Goal: Task Accomplishment & Management: Complete application form

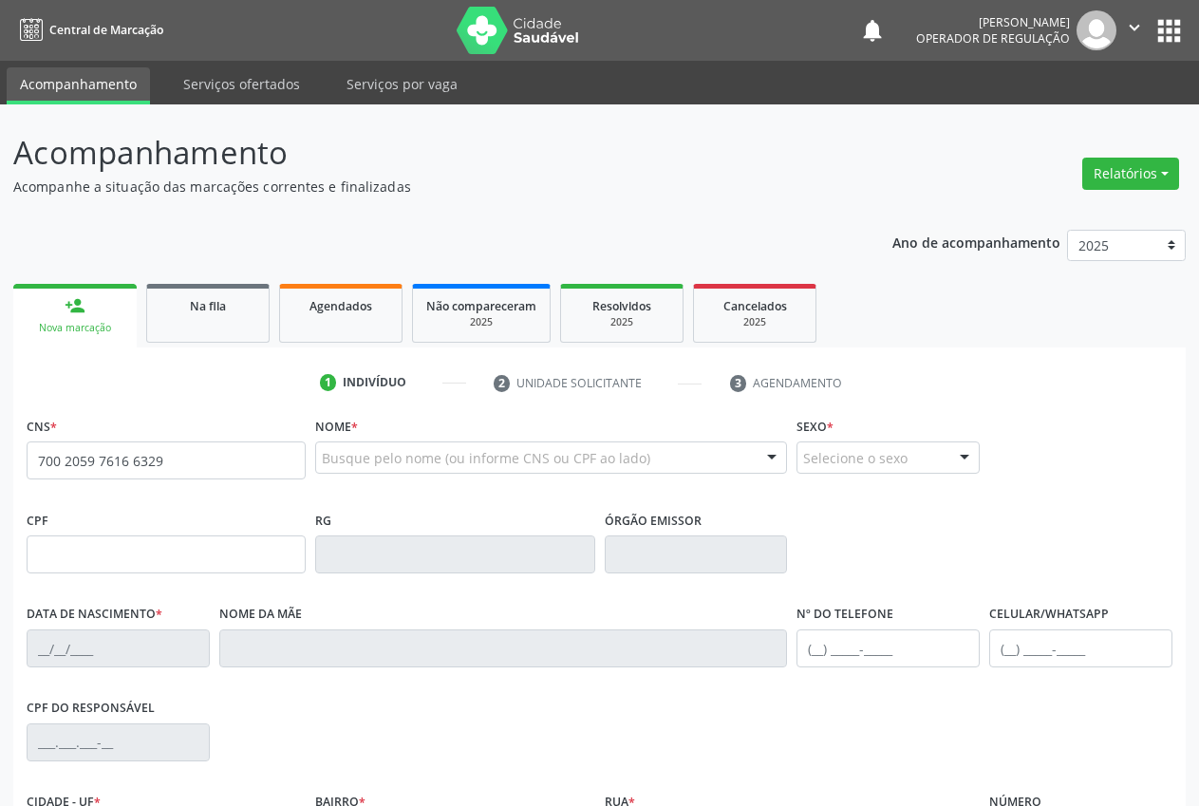
type input "700 2059 7616 6329"
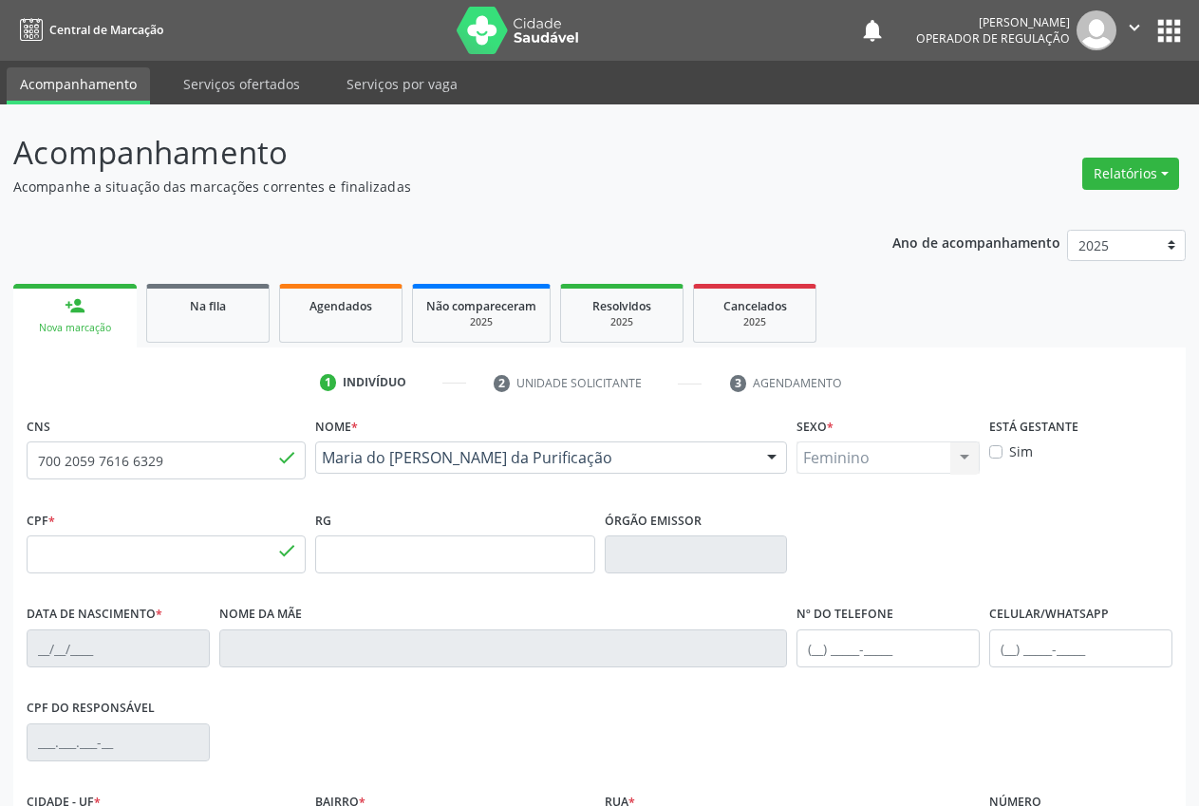
type input "985.238.724-34"
type input "[DATE]"
type input "[PERSON_NAME] [PERSON_NAME]"
type input "[PHONE_NUMBER]"
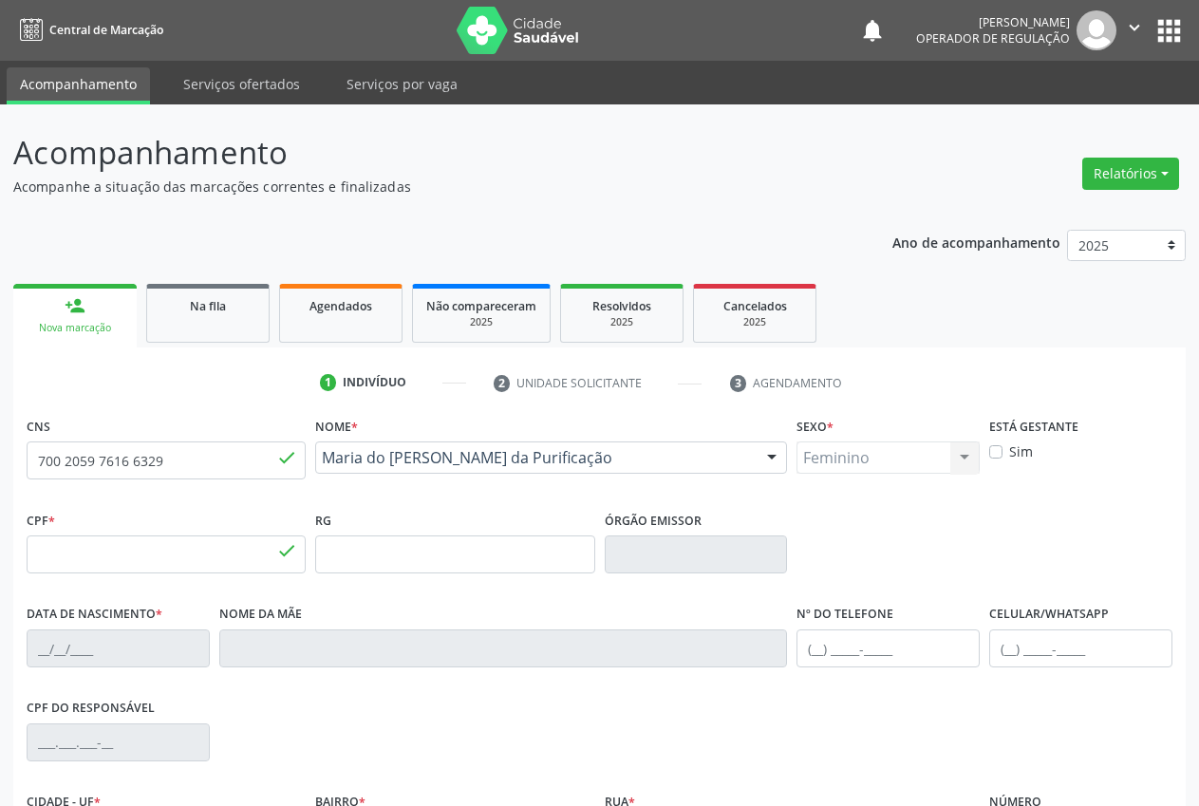
type input "213.825.734-72"
type input "01"
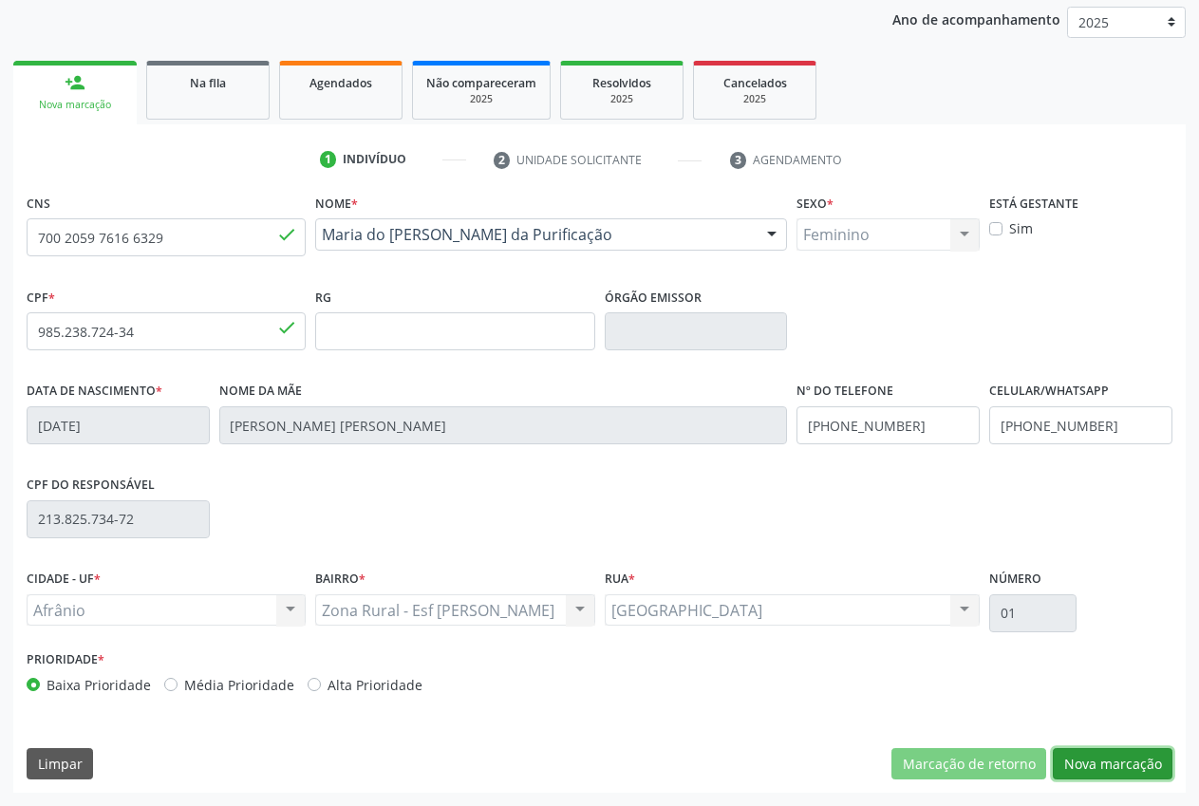
click at [1119, 762] on button "Nova marcação" at bounding box center [1113, 764] width 120 height 32
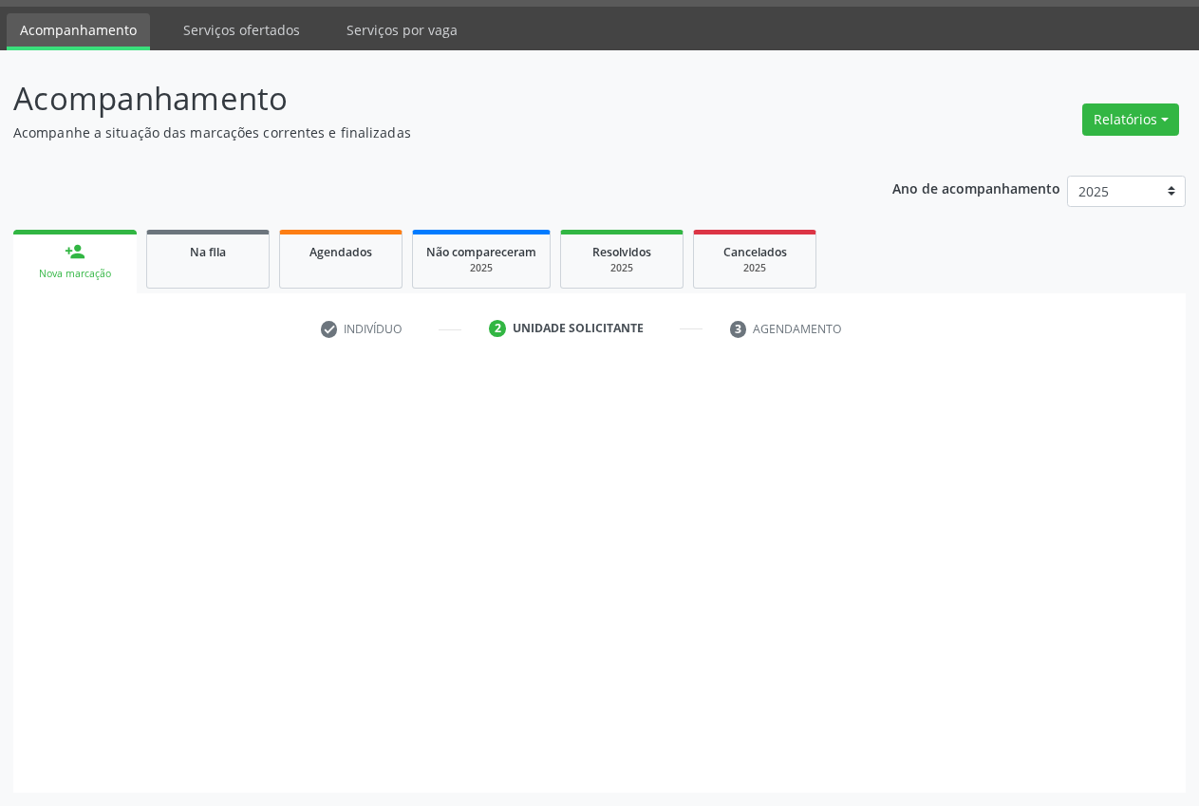
scroll to position [54, 0]
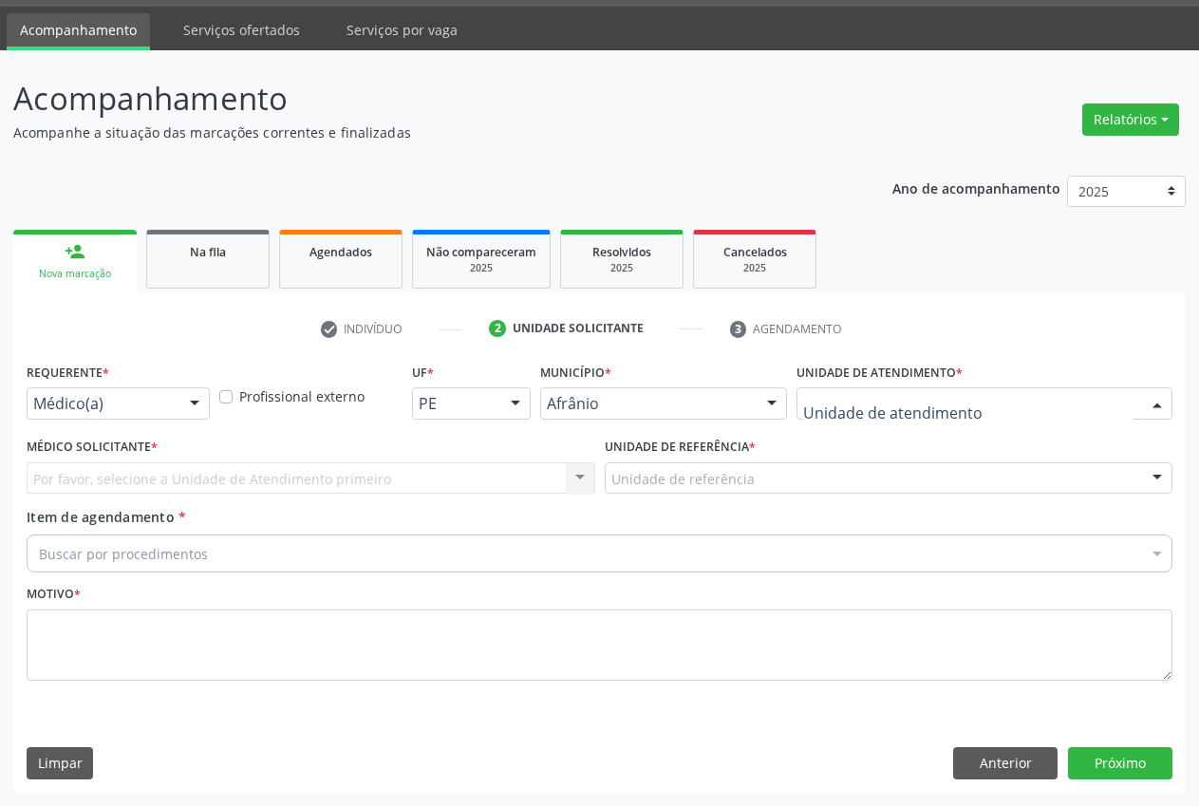
drag, startPoint x: 843, startPoint y: 404, endPoint x: 844, endPoint y: 425, distance: 21.9
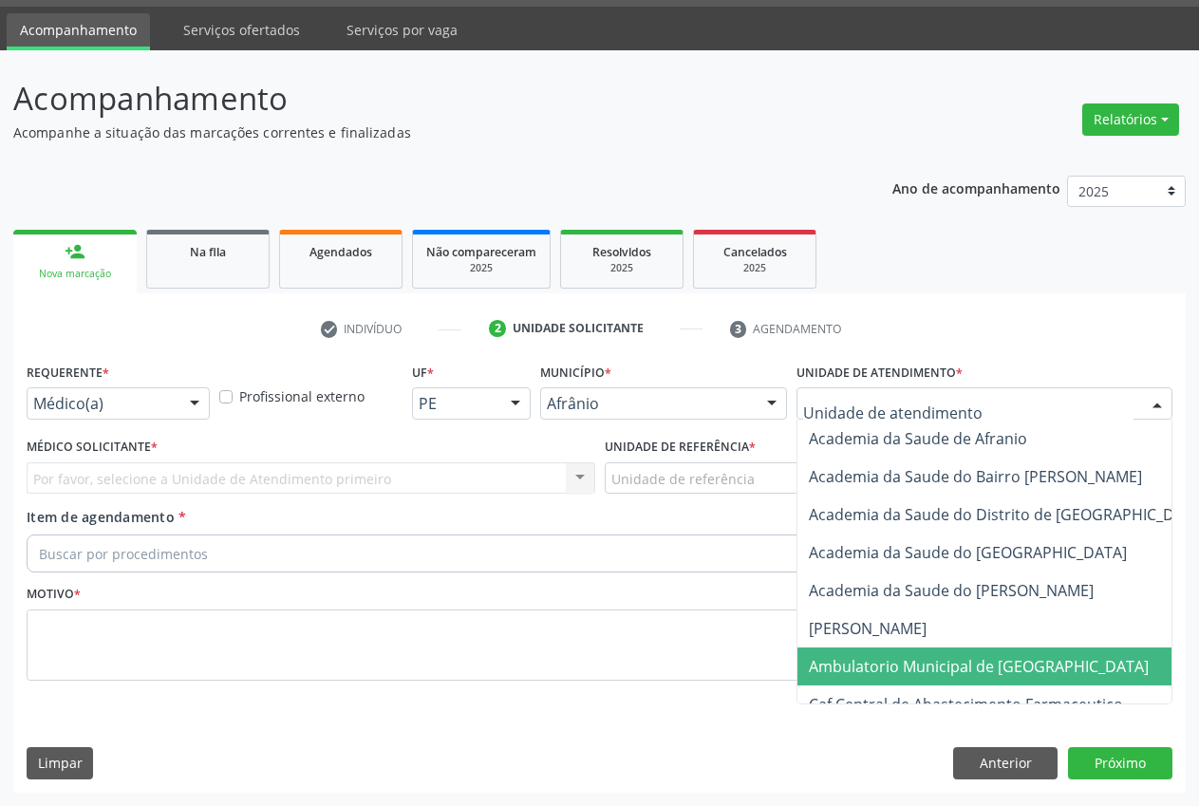
click at [951, 656] on span "Ambulatorio Municipal de [GEOGRAPHIC_DATA]" at bounding box center [979, 666] width 340 height 21
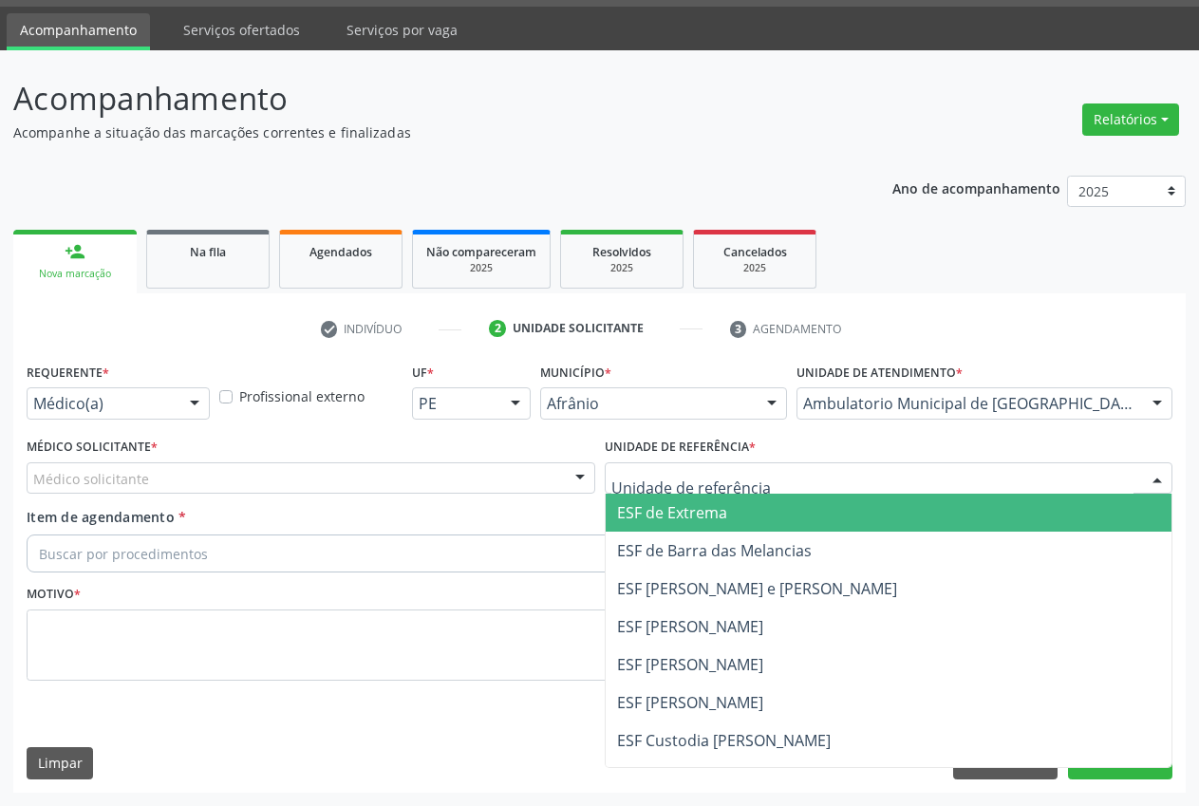
click at [744, 512] on span "ESF de Extrema" at bounding box center [889, 513] width 567 height 38
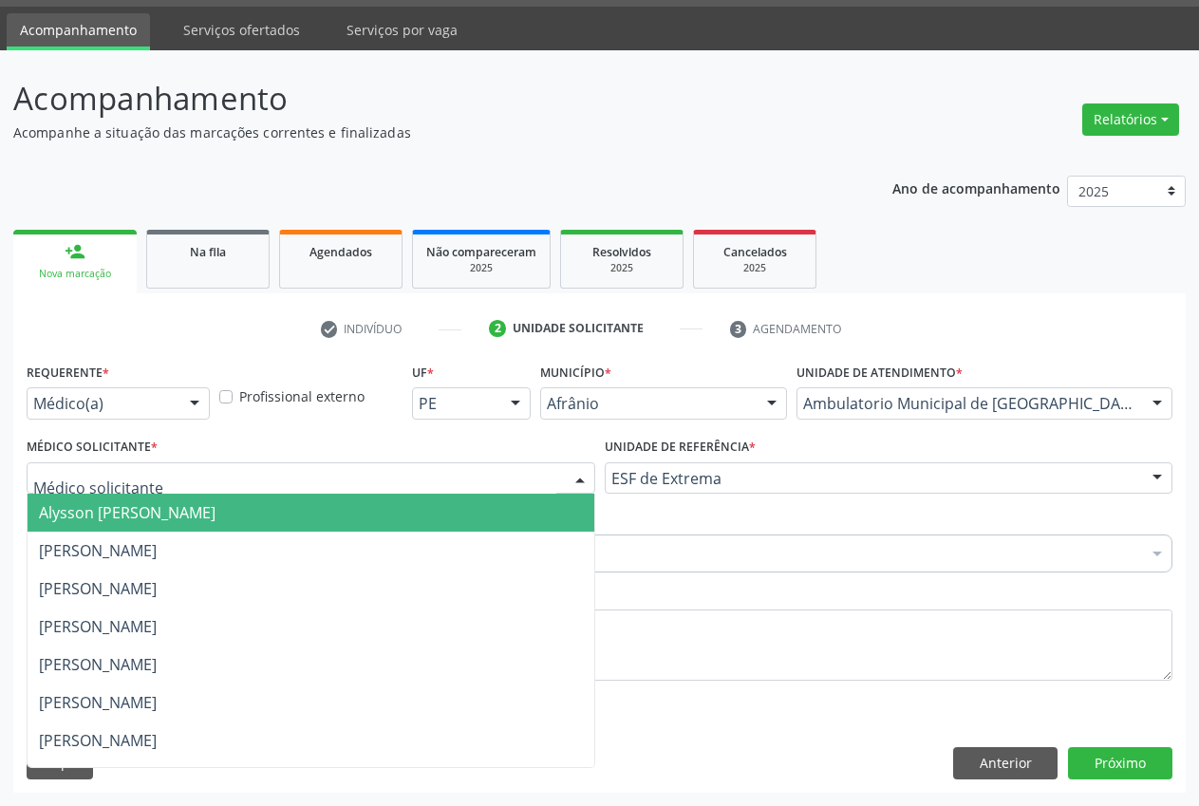
click at [215, 516] on span "Alysson [PERSON_NAME]" at bounding box center [127, 512] width 177 height 21
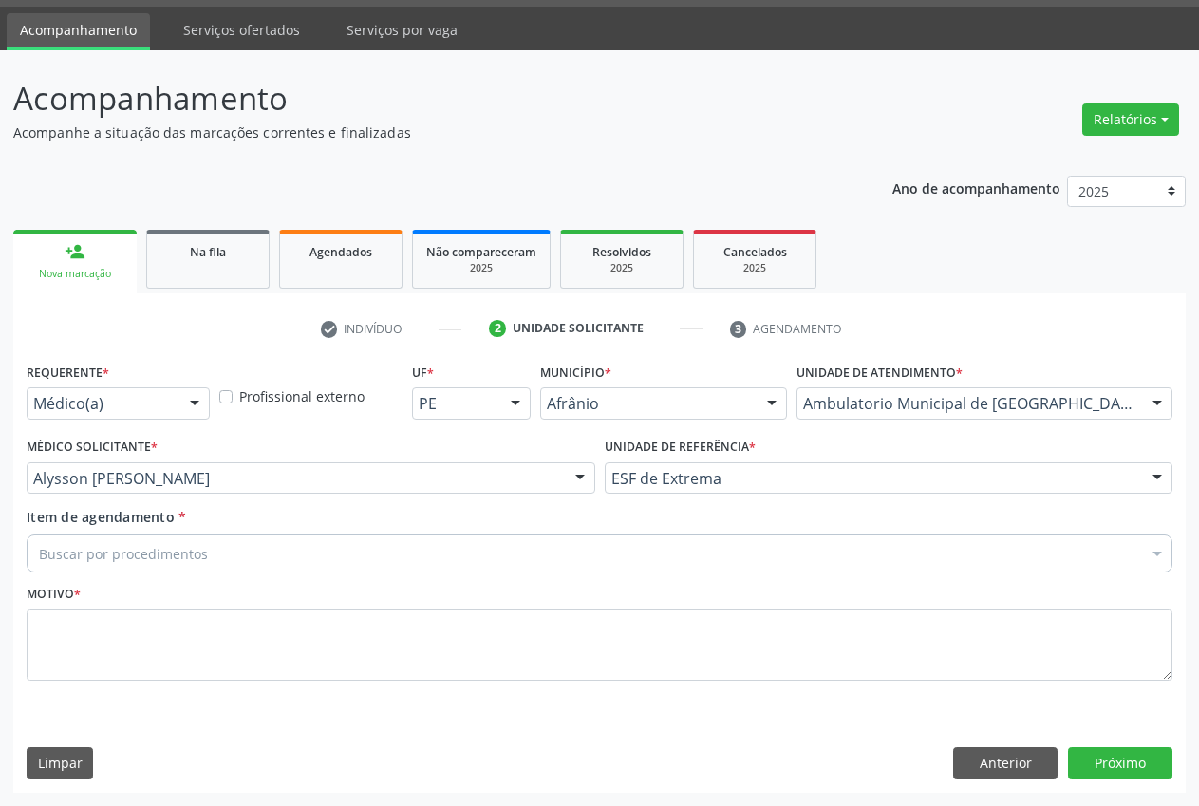
click at [192, 569] on div "Buscar por procedimentos" at bounding box center [600, 554] width 1146 height 38
click at [39, 552] on input "Item de agendamento *" at bounding box center [39, 554] width 0 height 38
click at [39, 551] on input "Item de agendamento *" at bounding box center [39, 554] width 0 height 38
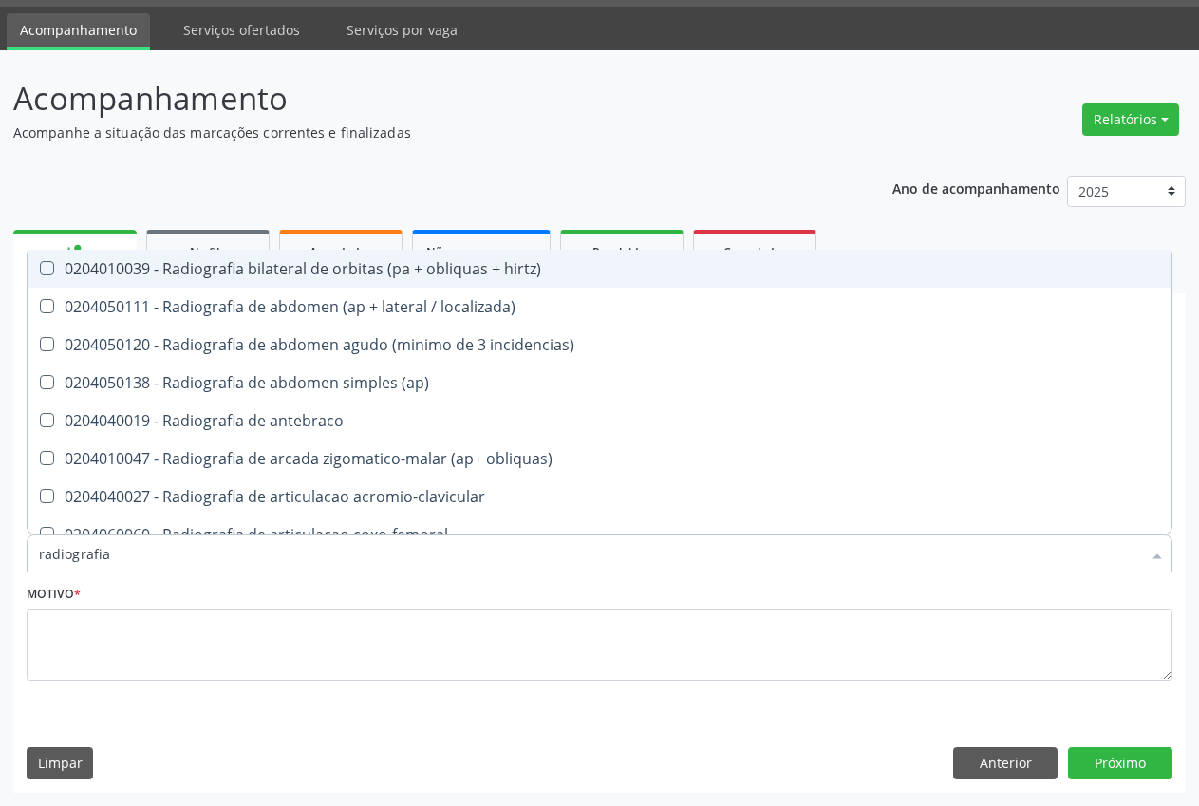
type input "radiografia"
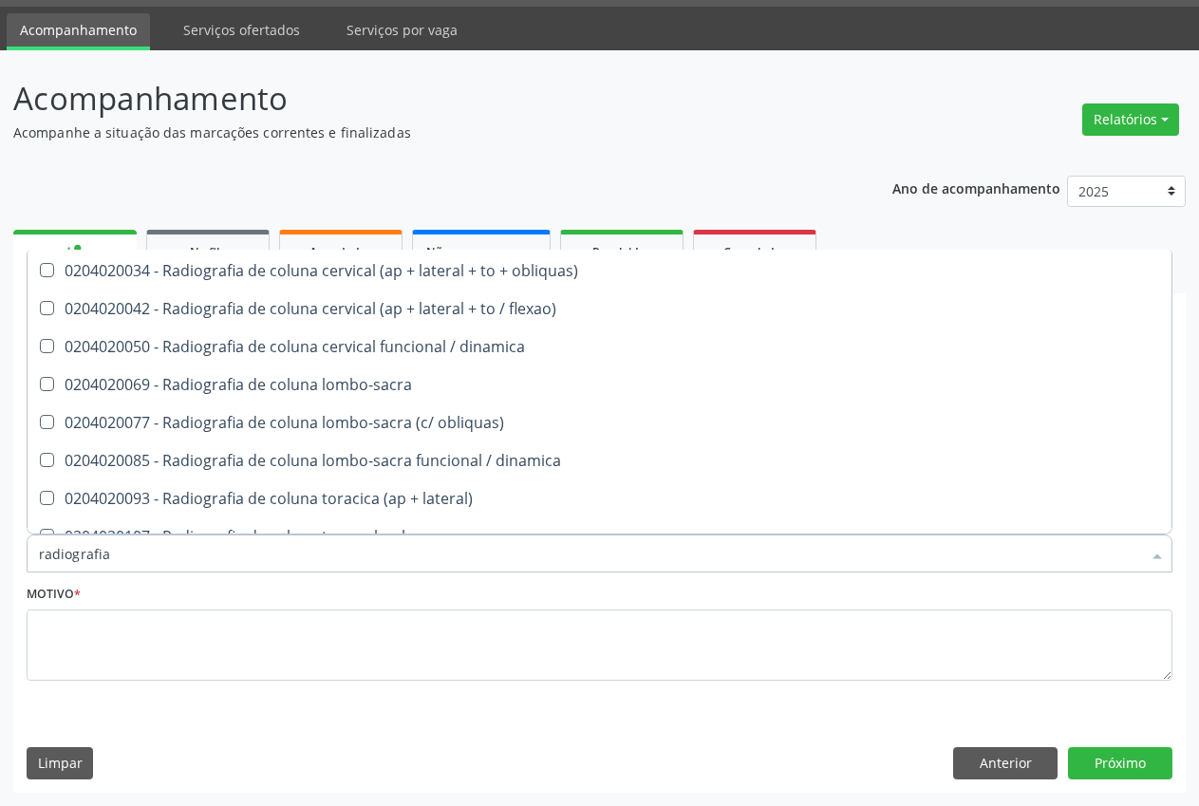
scroll to position [692, 0]
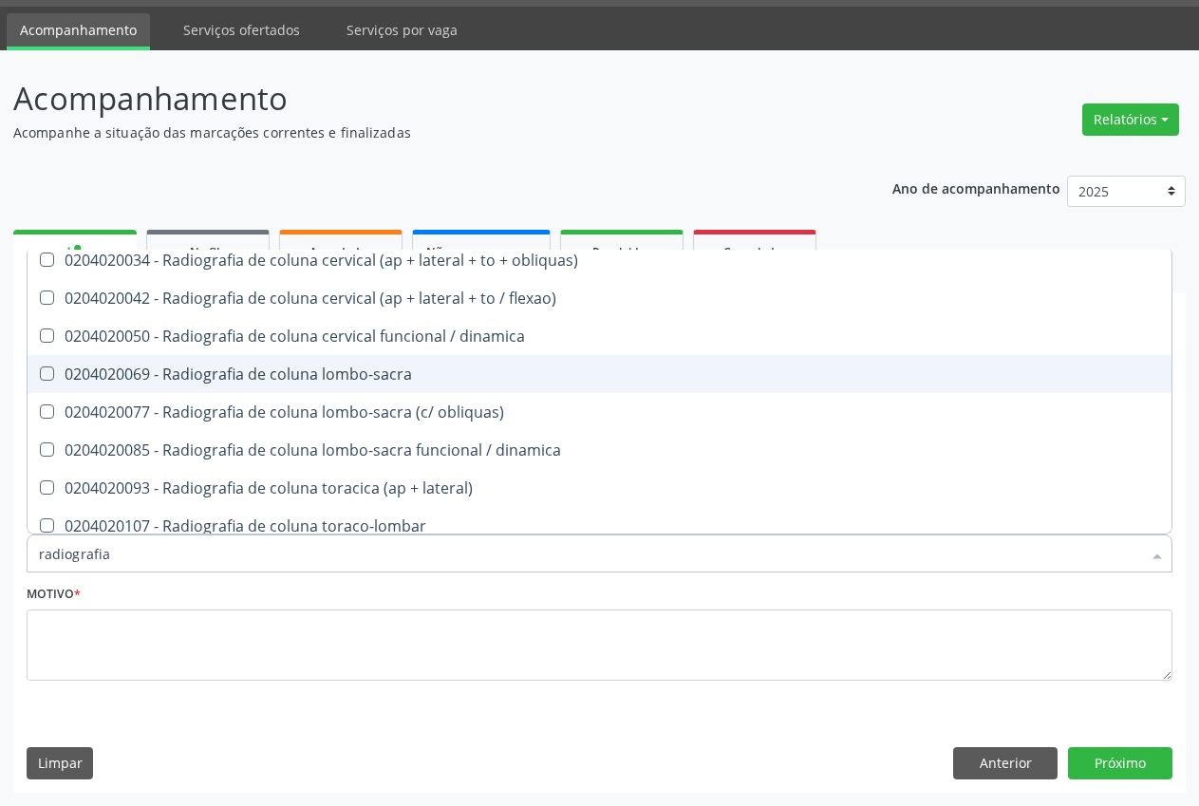
click at [395, 379] on div "0204020069 - Radiografia de coluna lombo-sacra" at bounding box center [599, 373] width 1121 height 15
checkbox lombo-sacra "true"
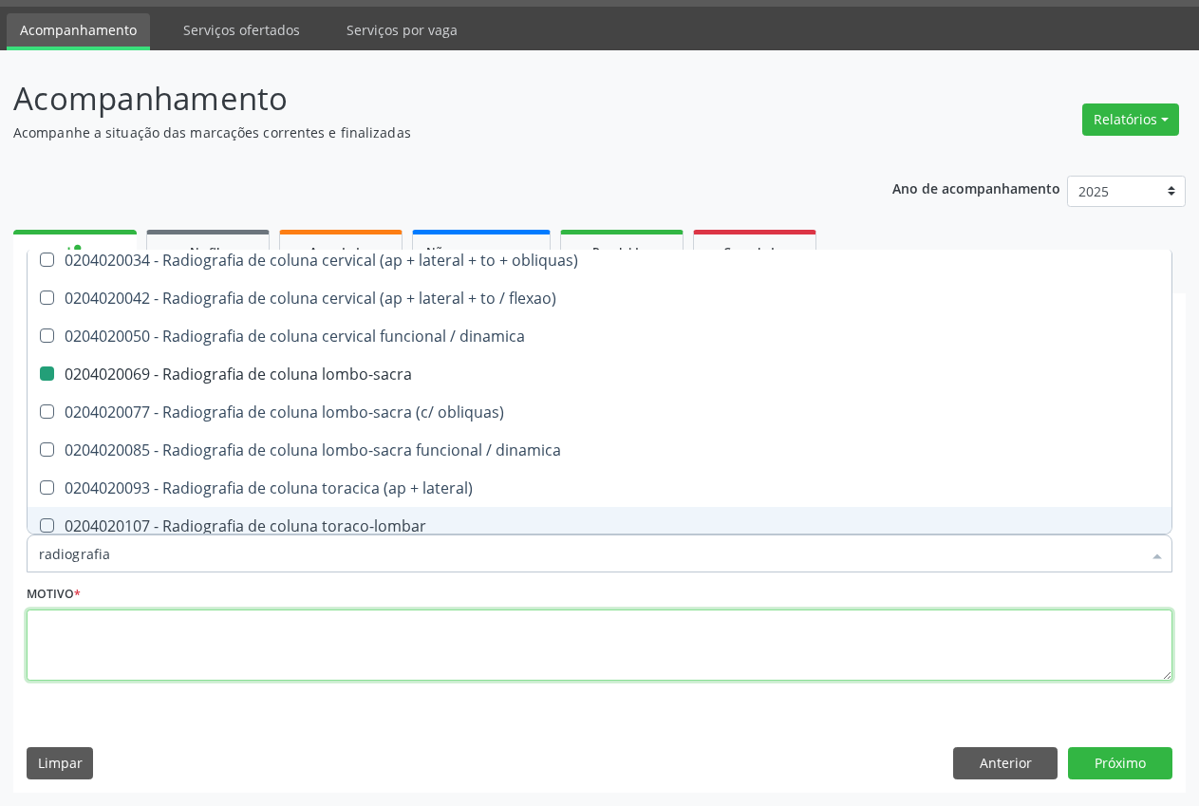
drag, startPoint x: 413, startPoint y: 635, endPoint x: 404, endPoint y: 651, distance: 18.7
click at [413, 647] on textarea at bounding box center [600, 646] width 1146 height 72
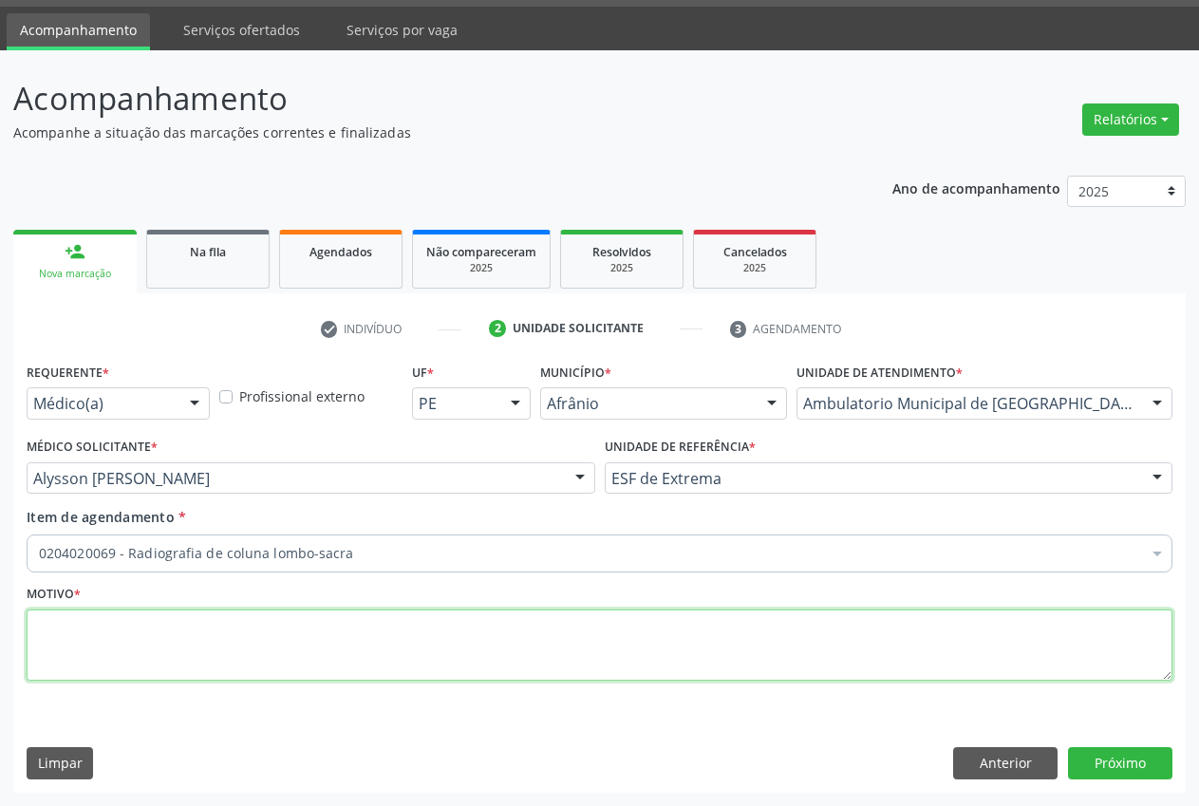
click at [403, 651] on textarea at bounding box center [600, 646] width 1146 height 72
type textarea "."
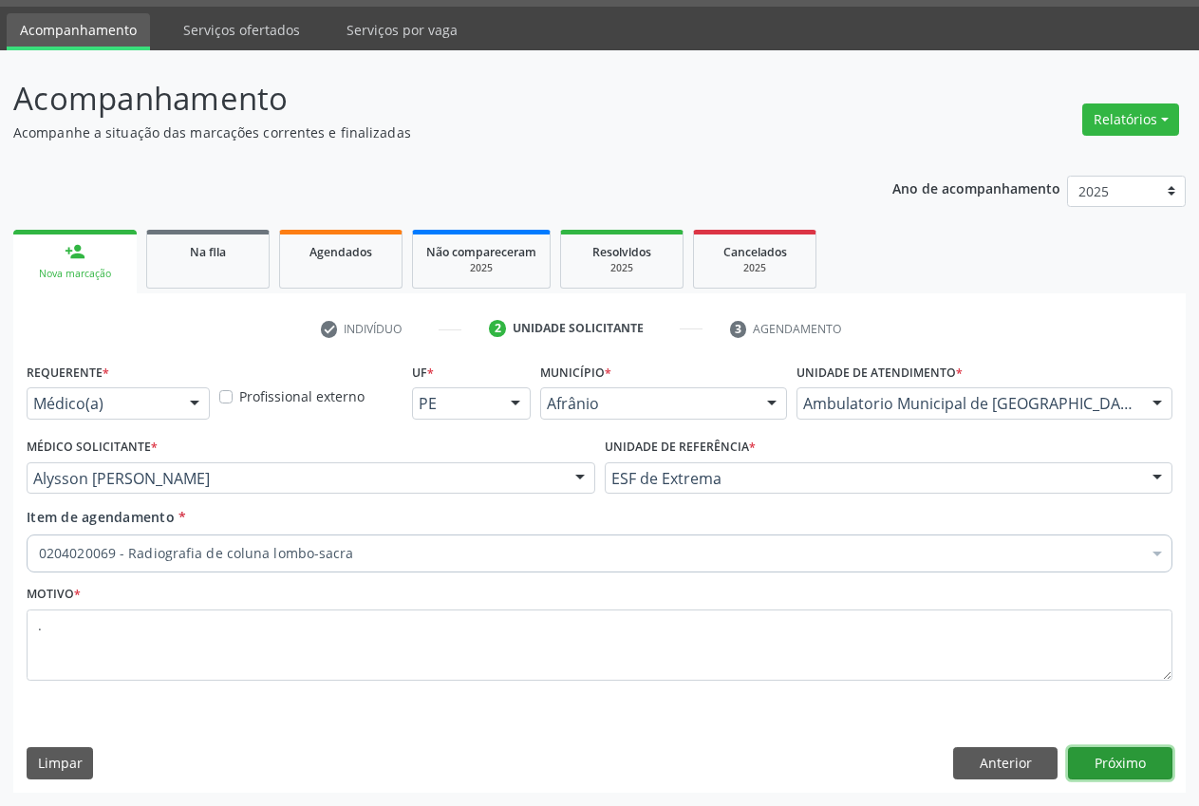
click at [1131, 763] on button "Próximo" at bounding box center [1120, 763] width 104 height 32
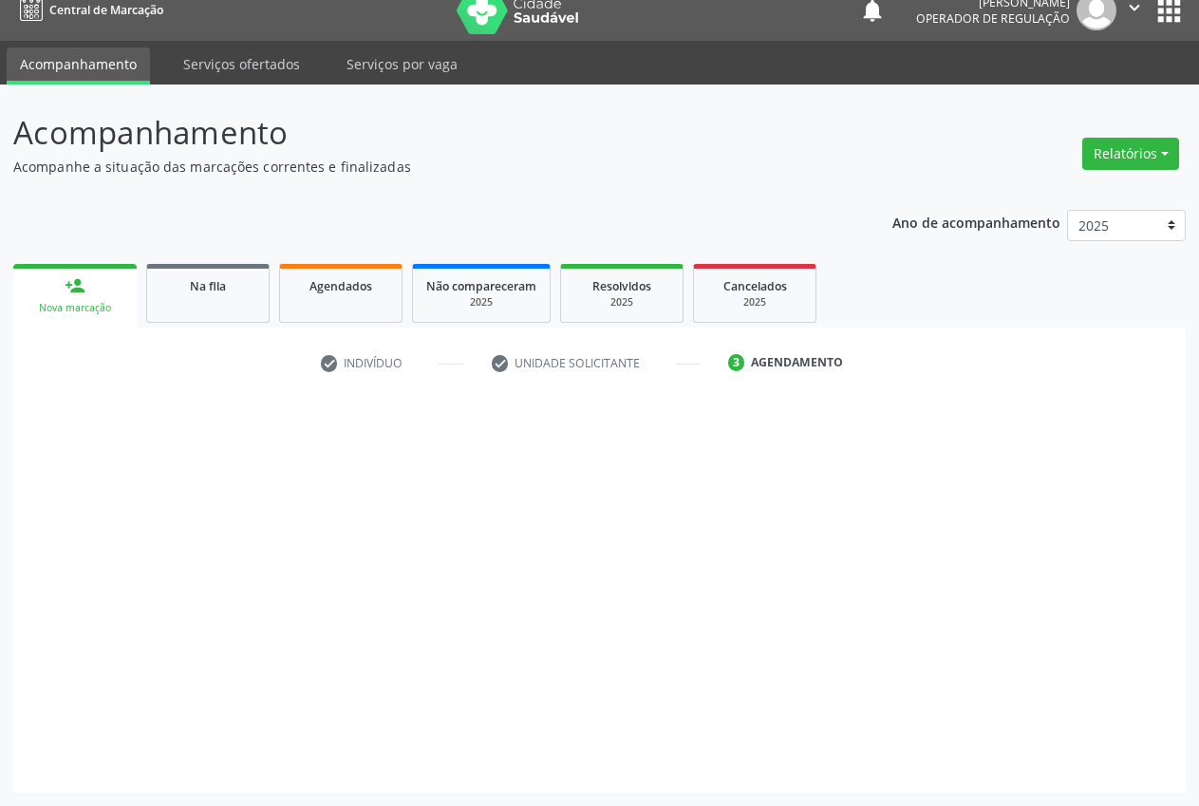
scroll to position [20, 0]
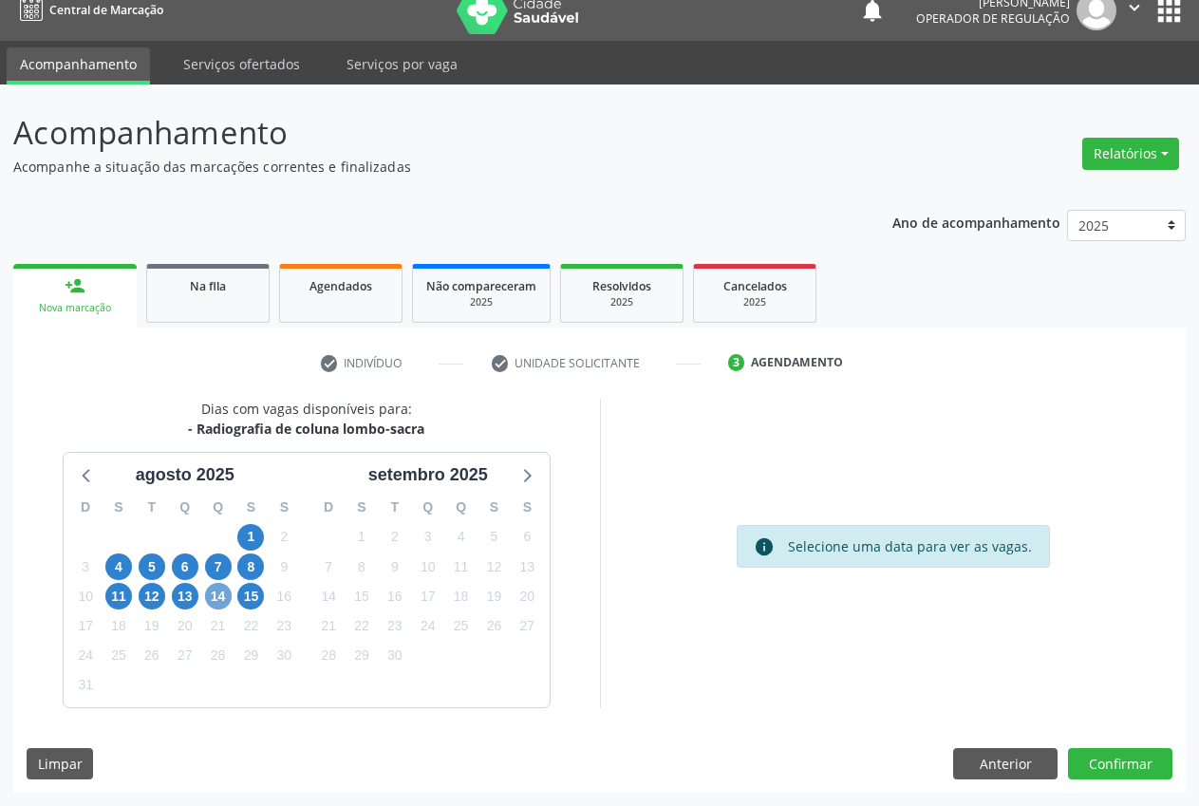
click at [217, 604] on span "14" at bounding box center [218, 596] width 27 height 27
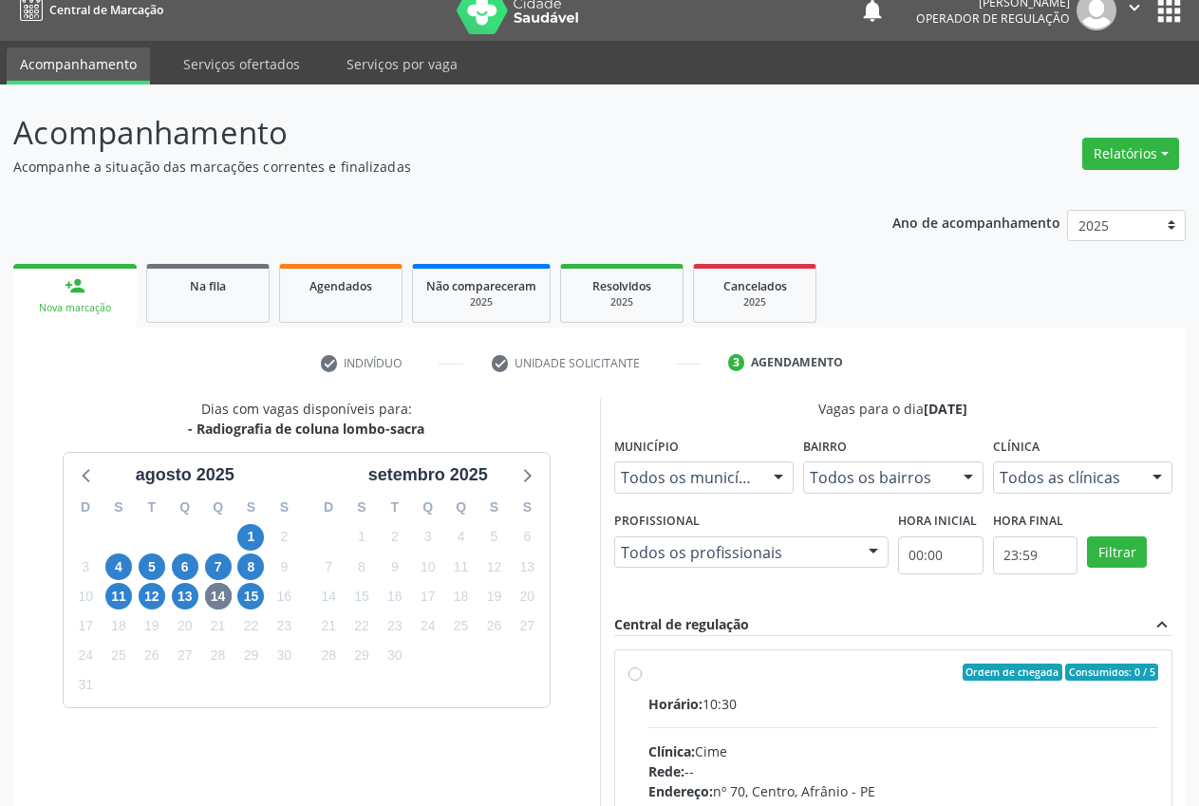
click at [648, 671] on label "Ordem de chegada Consumidos: 0 / 5 Horário: 10:30 Clínica: Cime Rede: -- Endere…" at bounding box center [903, 809] width 511 height 291
click at [640, 671] on input "Ordem de chegada Consumidos: 0 / 5 Horário: 10:30 Clínica: Cime Rede: -- Endere…" at bounding box center [635, 672] width 13 height 17
radio input "true"
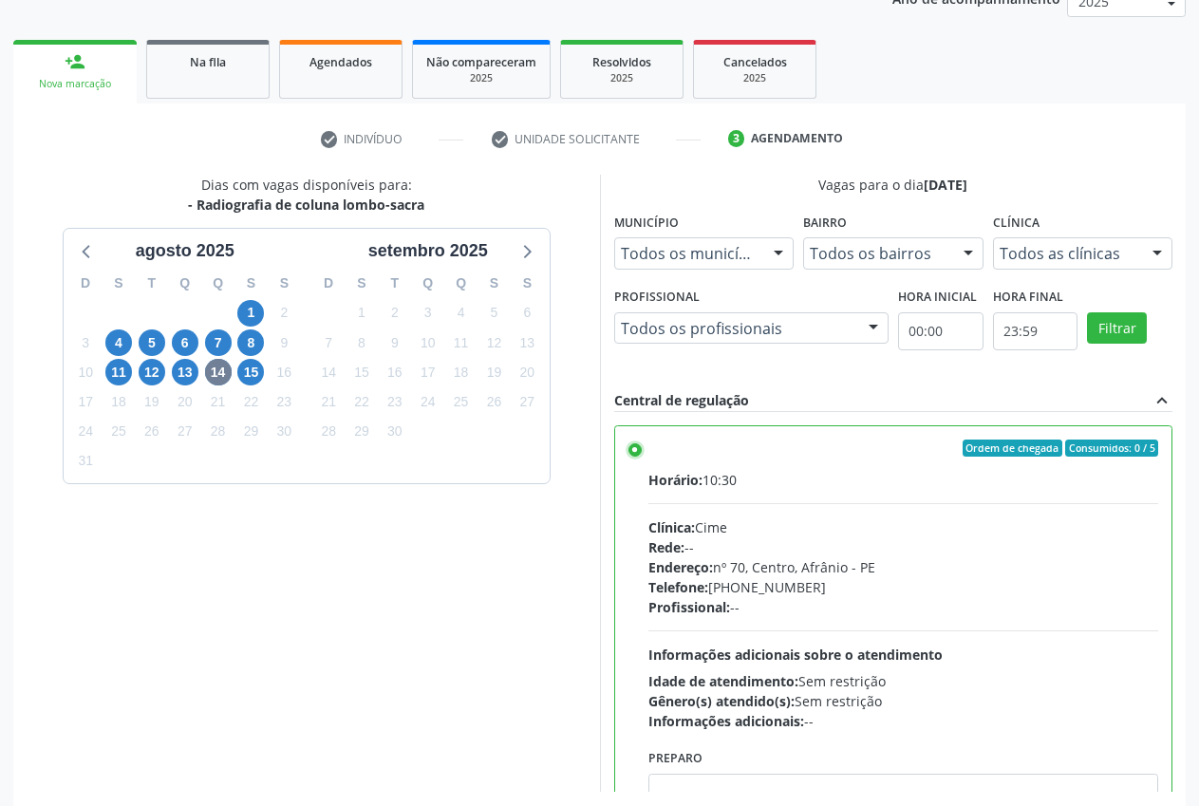
scroll to position [328, 0]
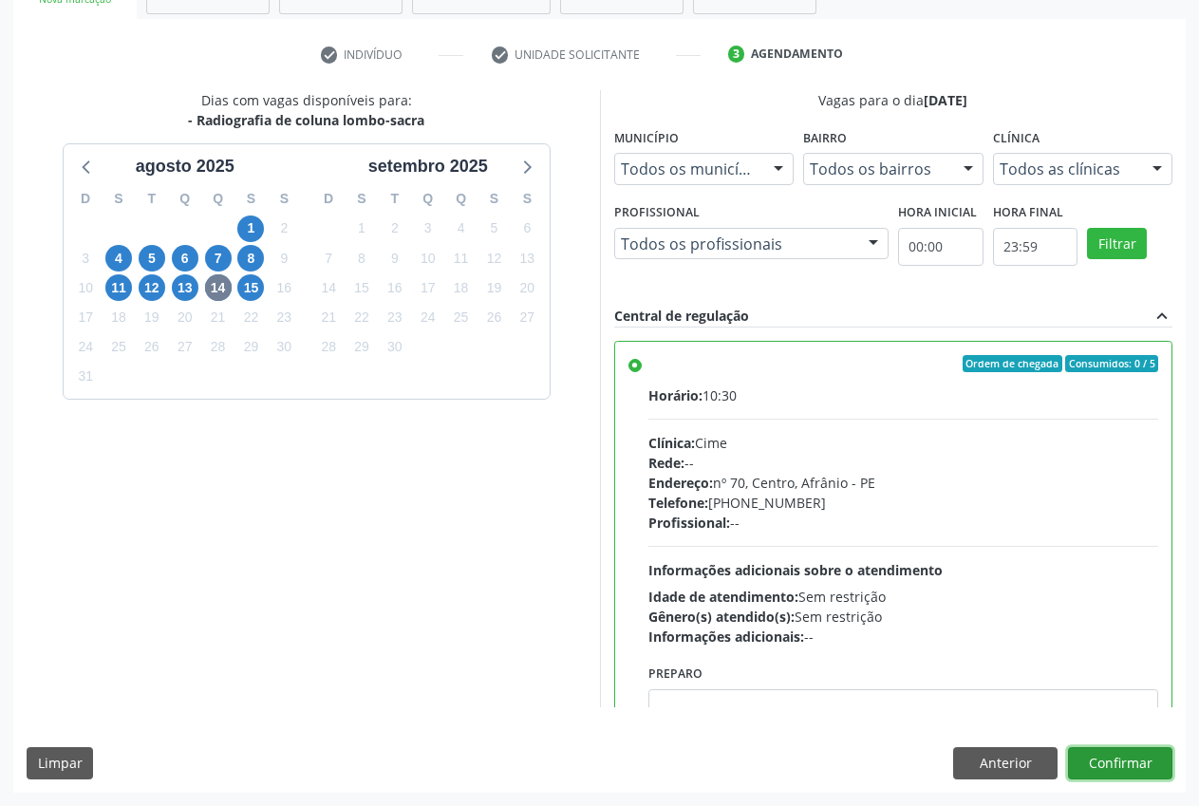
click at [1141, 760] on button "Confirmar" at bounding box center [1120, 763] width 104 height 32
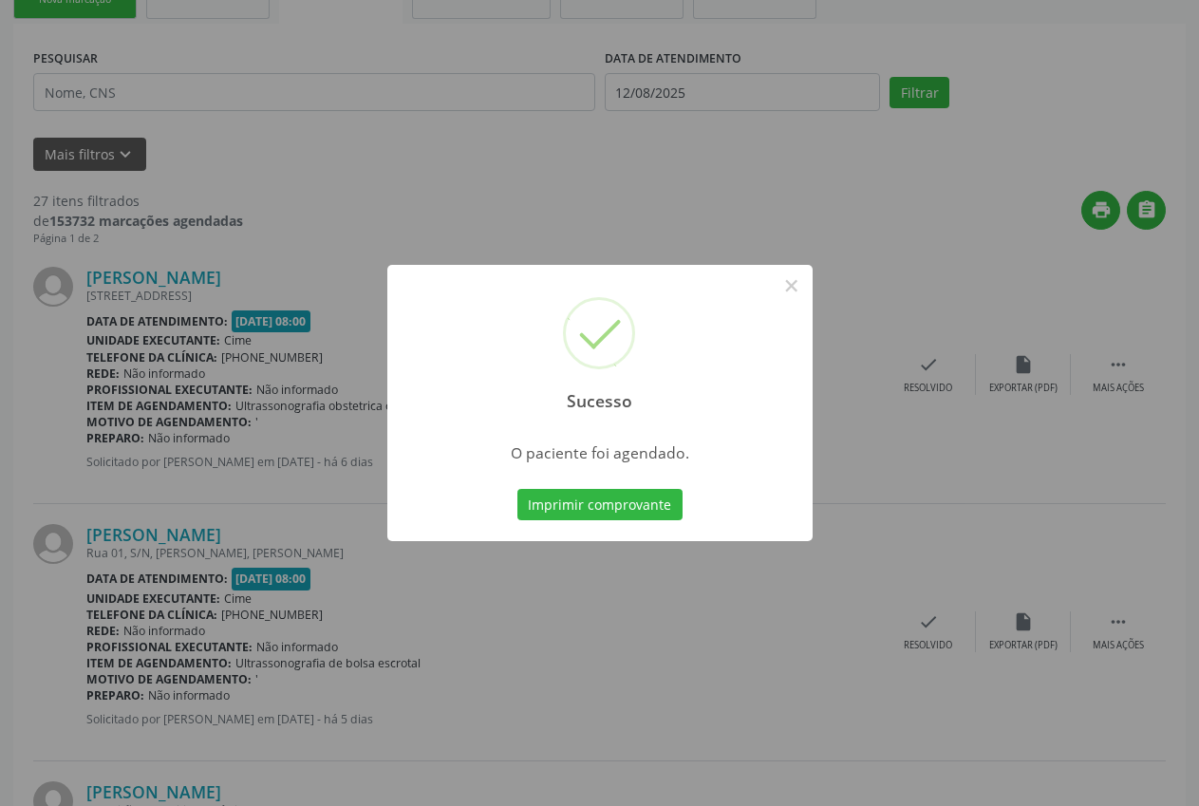
scroll to position [0, 0]
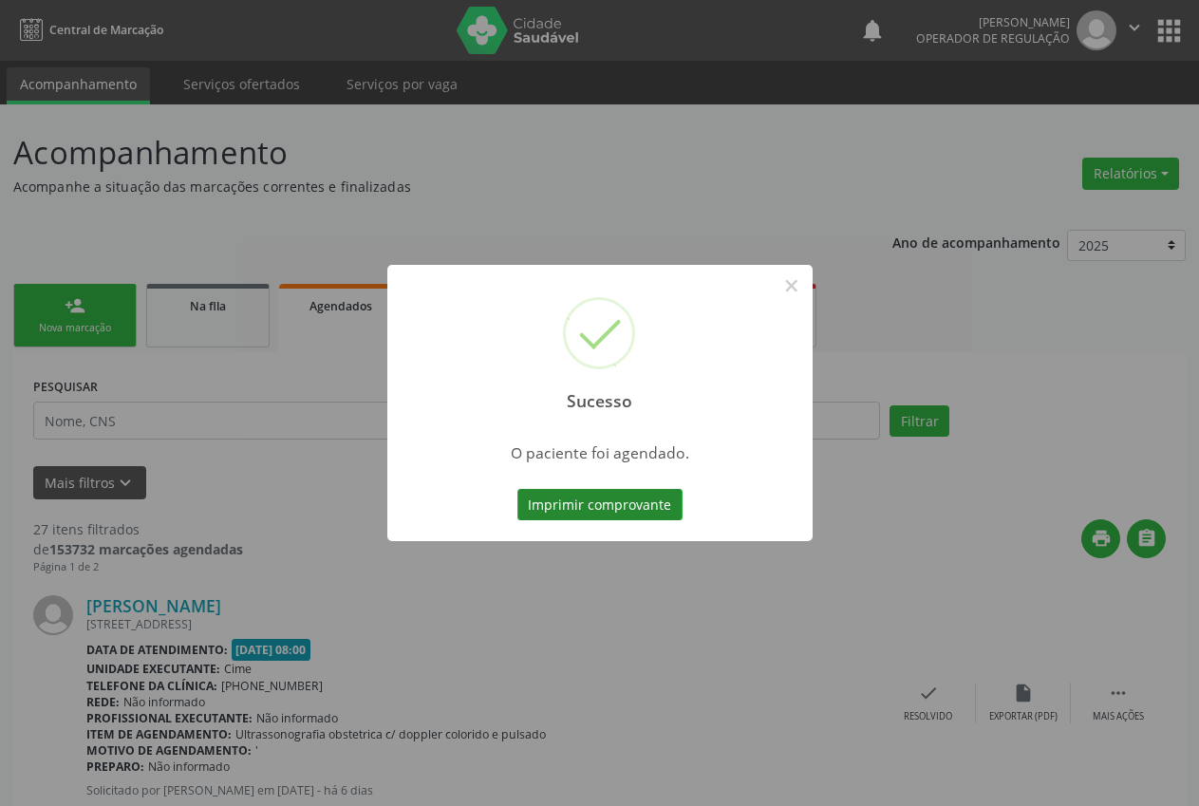
click at [614, 511] on button "Imprimir comprovante" at bounding box center [599, 505] width 165 height 32
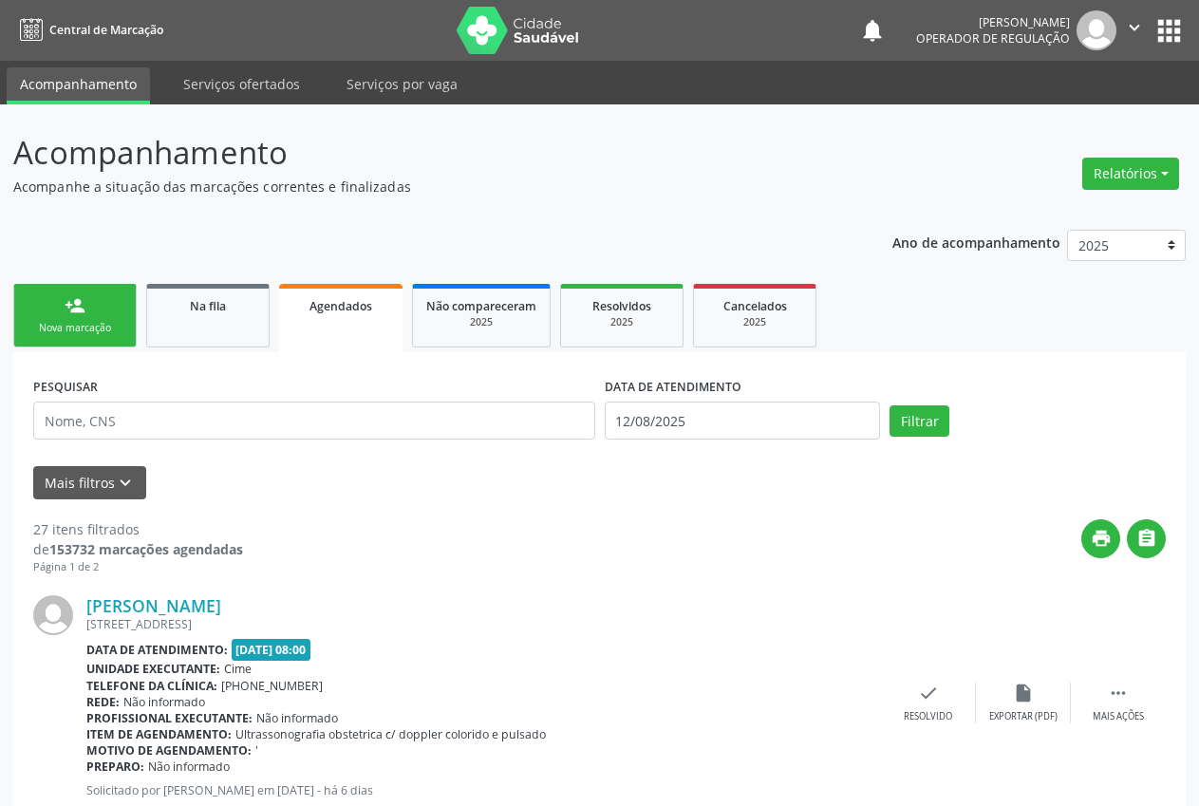
drag, startPoint x: 80, startPoint y: 321, endPoint x: 2, endPoint y: 337, distance: 79.5
click at [74, 321] on div "Sucesso × O paciente foi agendado. Imprimir comprovante Cancel" at bounding box center [599, 403] width 1199 height 806
click at [70, 328] on div "Sucesso × O paciente foi agendado. Imprimir comprovante Cancel" at bounding box center [599, 403] width 1199 height 806
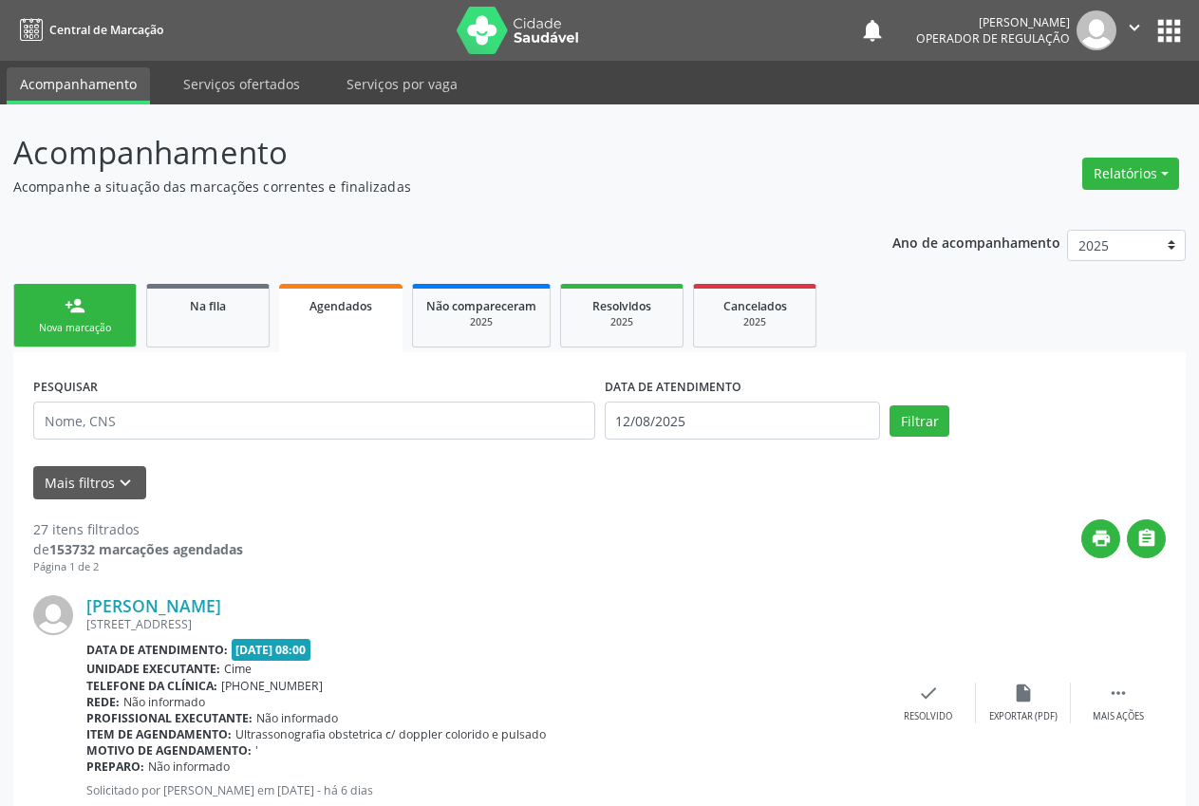
click at [93, 318] on div "Sucesso × O paciente foi agendado. Imprimir comprovante Cancel" at bounding box center [599, 403] width 1199 height 806
drag, startPoint x: 115, startPoint y: 326, endPoint x: 103, endPoint y: 320, distance: 13.6
click at [105, 323] on div "Sucesso × O paciente foi agendado. Imprimir comprovante Cancel" at bounding box center [599, 403] width 1199 height 806
click at [101, 318] on div "Sucesso × O paciente foi agendado. Imprimir comprovante Cancel" at bounding box center [599, 403] width 1199 height 806
drag, startPoint x: 100, startPoint y: 313, endPoint x: 75, endPoint y: 70, distance: 244.3
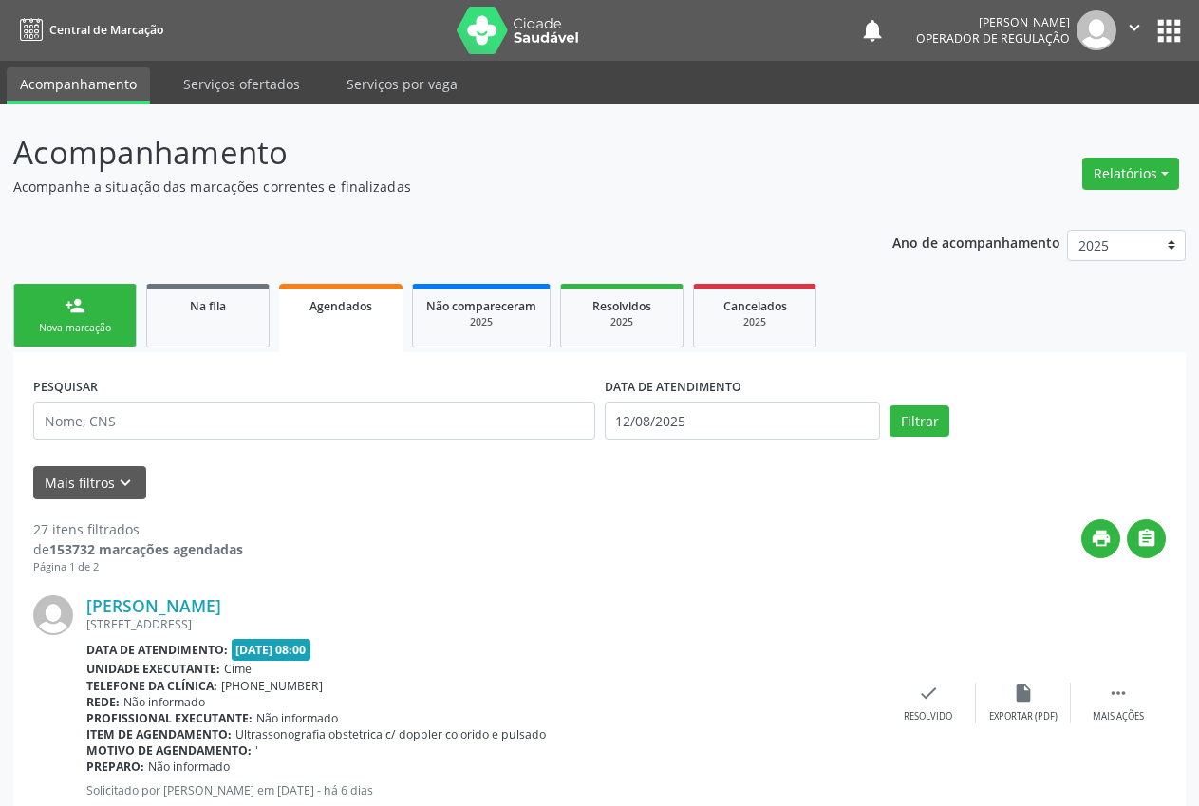
click at [117, 255] on div "Sucesso × O paciente foi agendado. Imprimir comprovante Cancel" at bounding box center [599, 403] width 1199 height 806
